Goal: Information Seeking & Learning: Learn about a topic

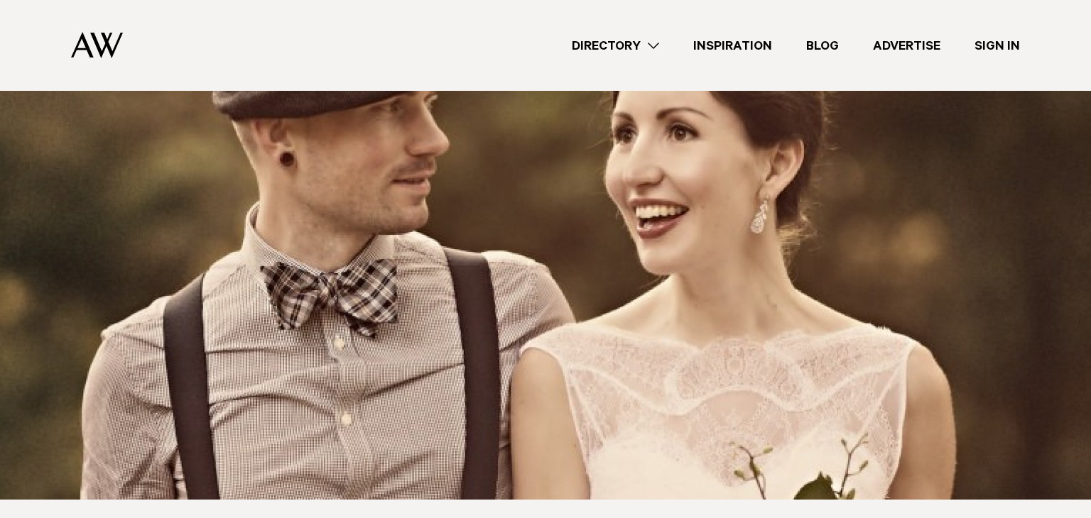
scroll to position [398, 0]
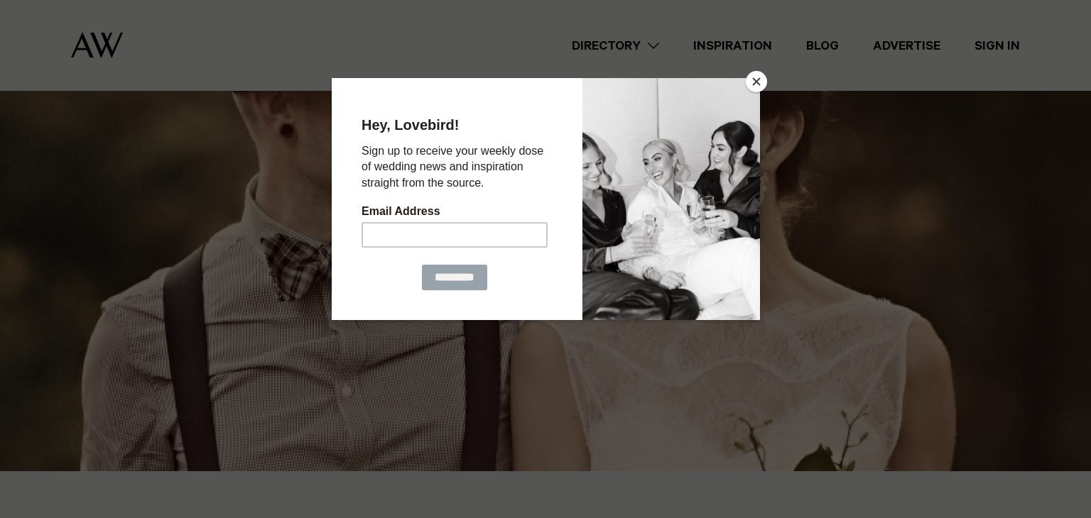
click at [752, 77] on button "Close" at bounding box center [756, 81] width 21 height 21
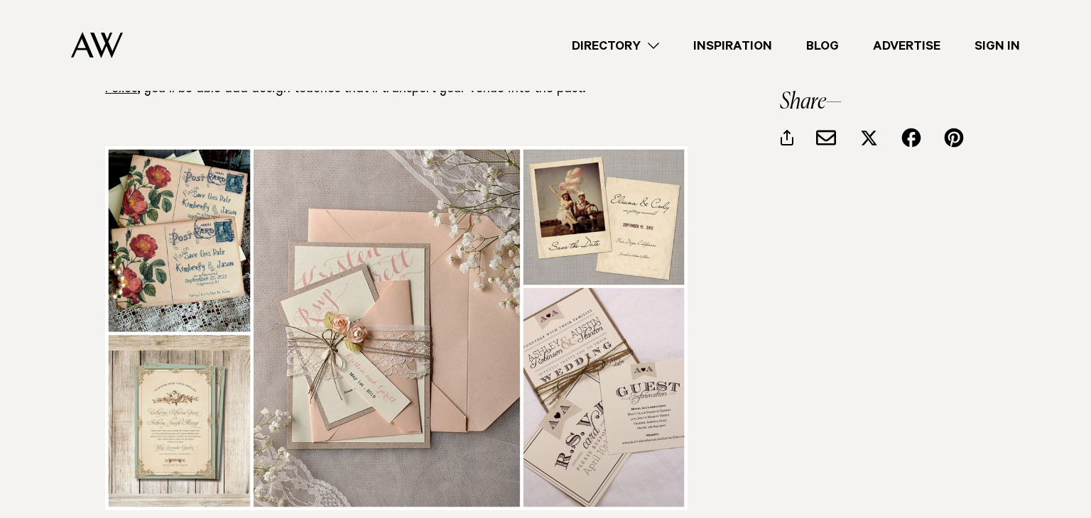
scroll to position [2414, 0]
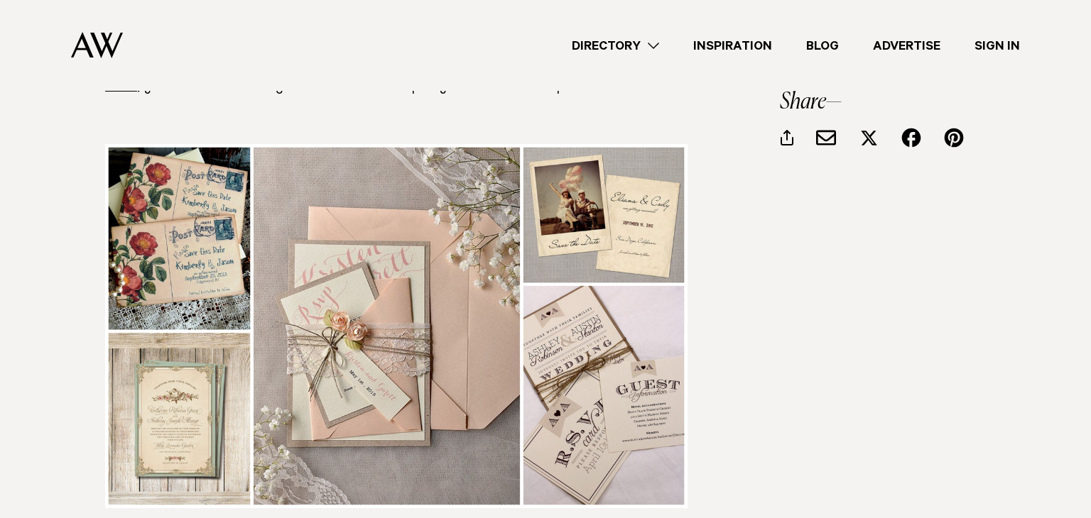
click at [191, 186] on img at bounding box center [396, 326] width 582 height 364
click at [204, 184] on img at bounding box center [396, 326] width 582 height 364
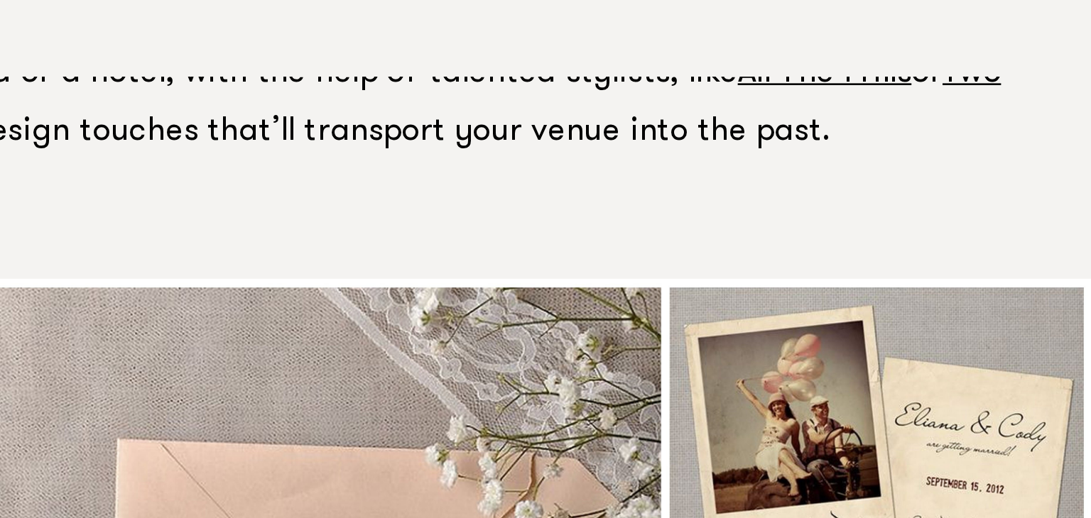
scroll to position [2389, 0]
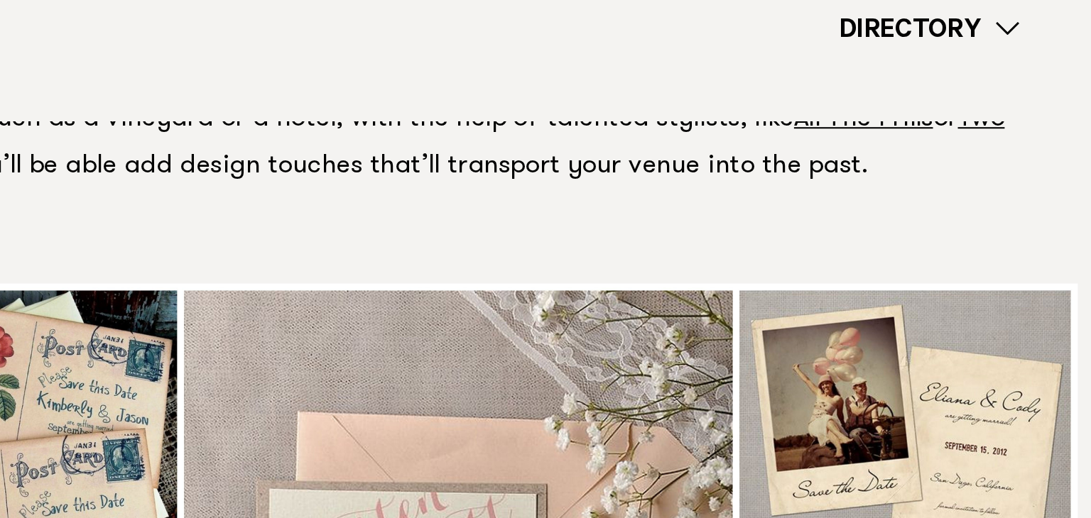
click at [655, 170] on img at bounding box center [396, 352] width 582 height 364
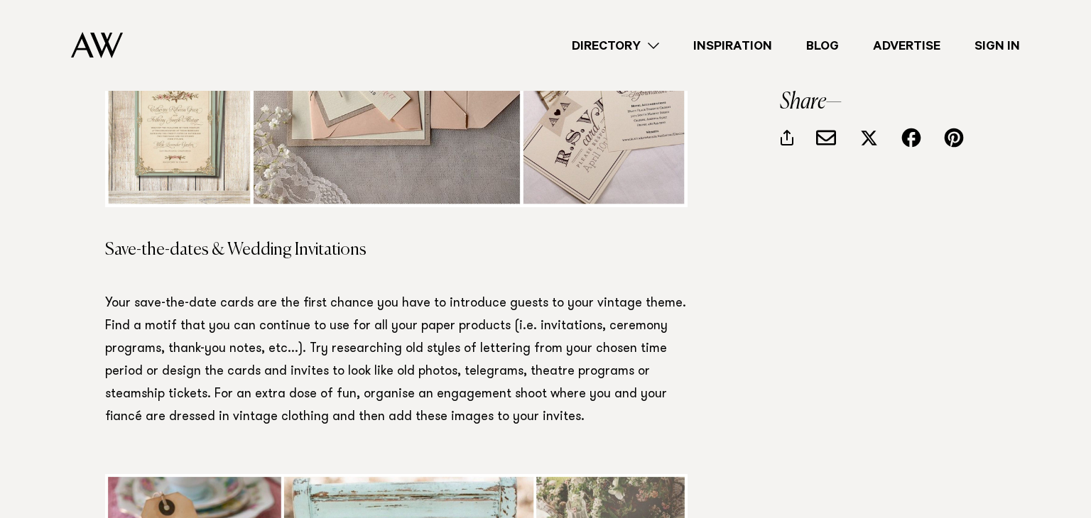
scroll to position [2718, 0]
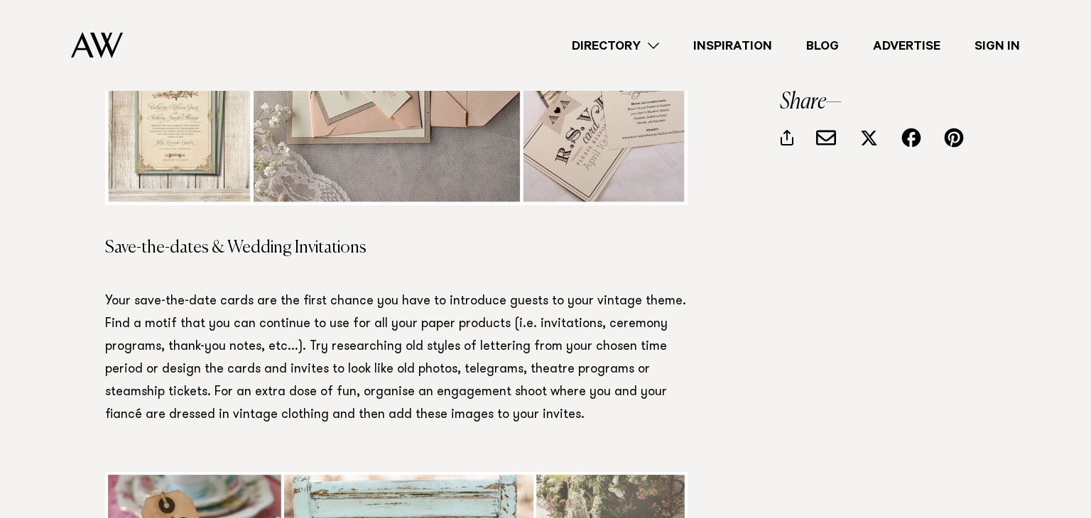
click at [702, 315] on div "Table of contents If you’re a bride-to-be dreaming of a timeless wedding which …" at bounding box center [545, 410] width 881 height 4405
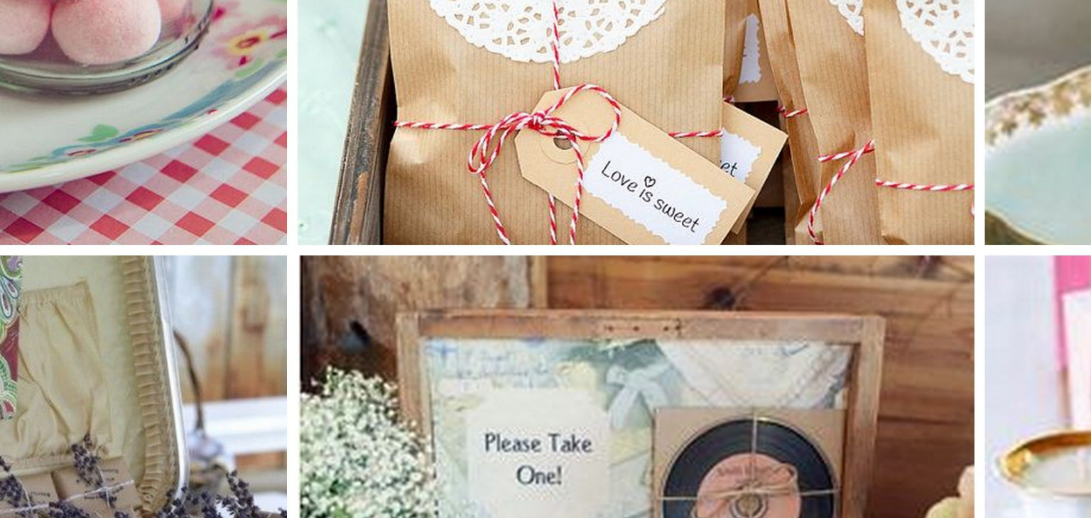
scroll to position [4506, 0]
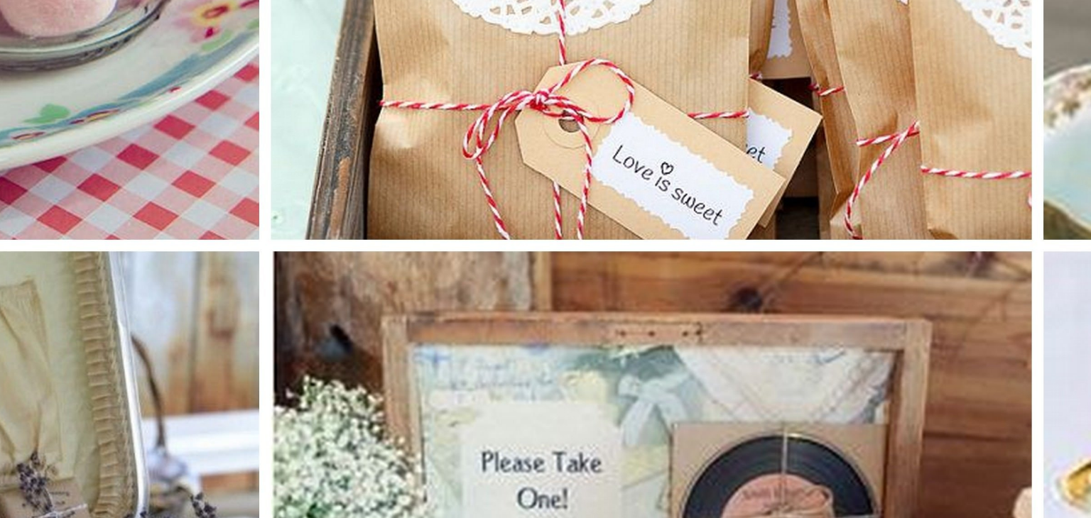
drag, startPoint x: 360, startPoint y: 329, endPoint x: 364, endPoint y: 318, distance: 11.5
click at [364, 318] on img at bounding box center [396, 321] width 582 height 364
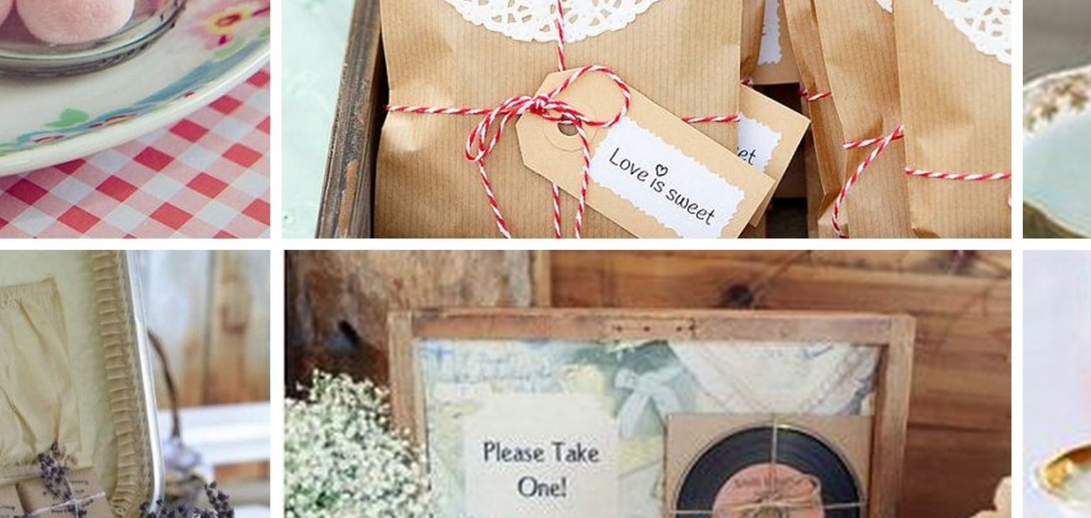
click at [364, 318] on img at bounding box center [396, 321] width 582 height 364
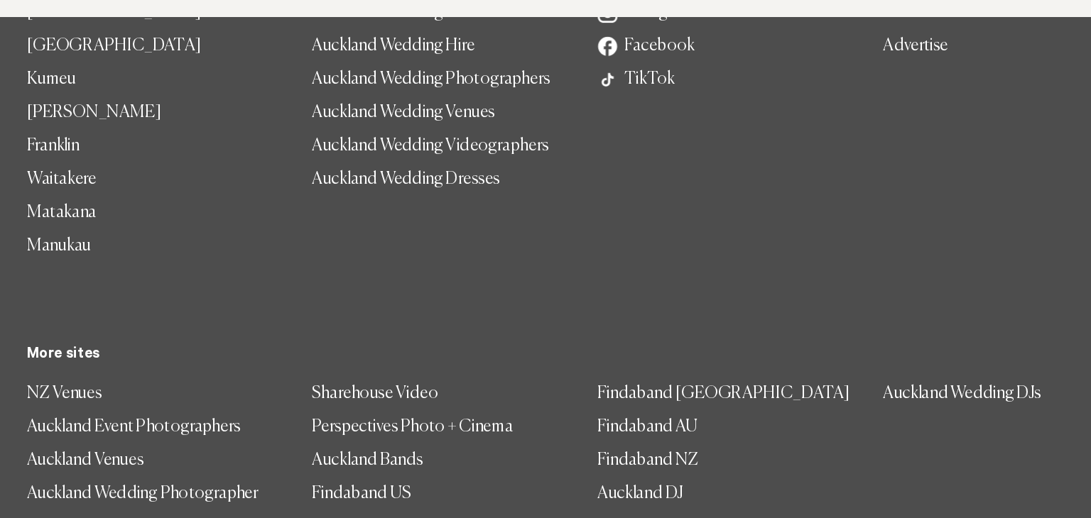
scroll to position [6053, 0]
